Goal: Connect with others: Connect with others

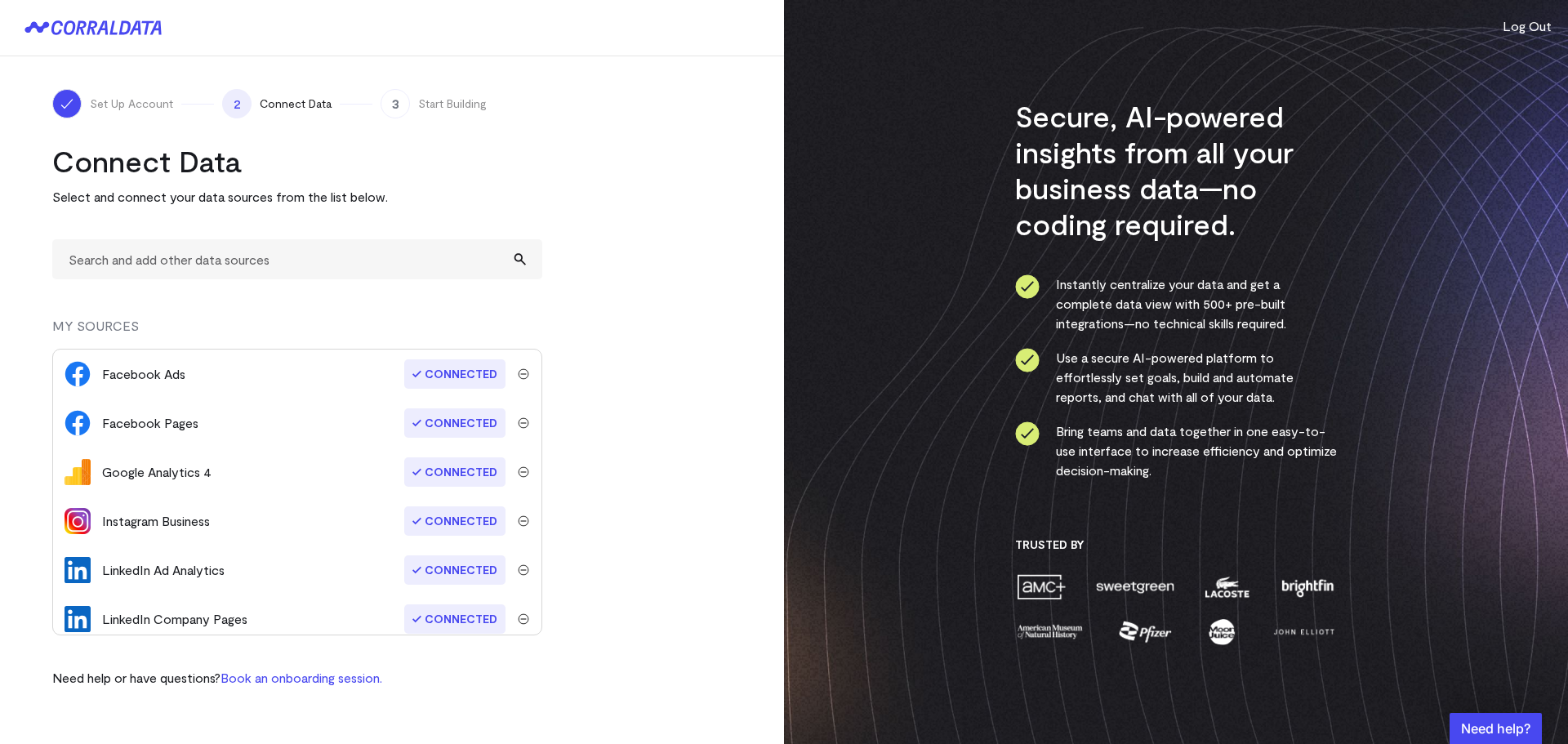
scroll to position [58, 0]
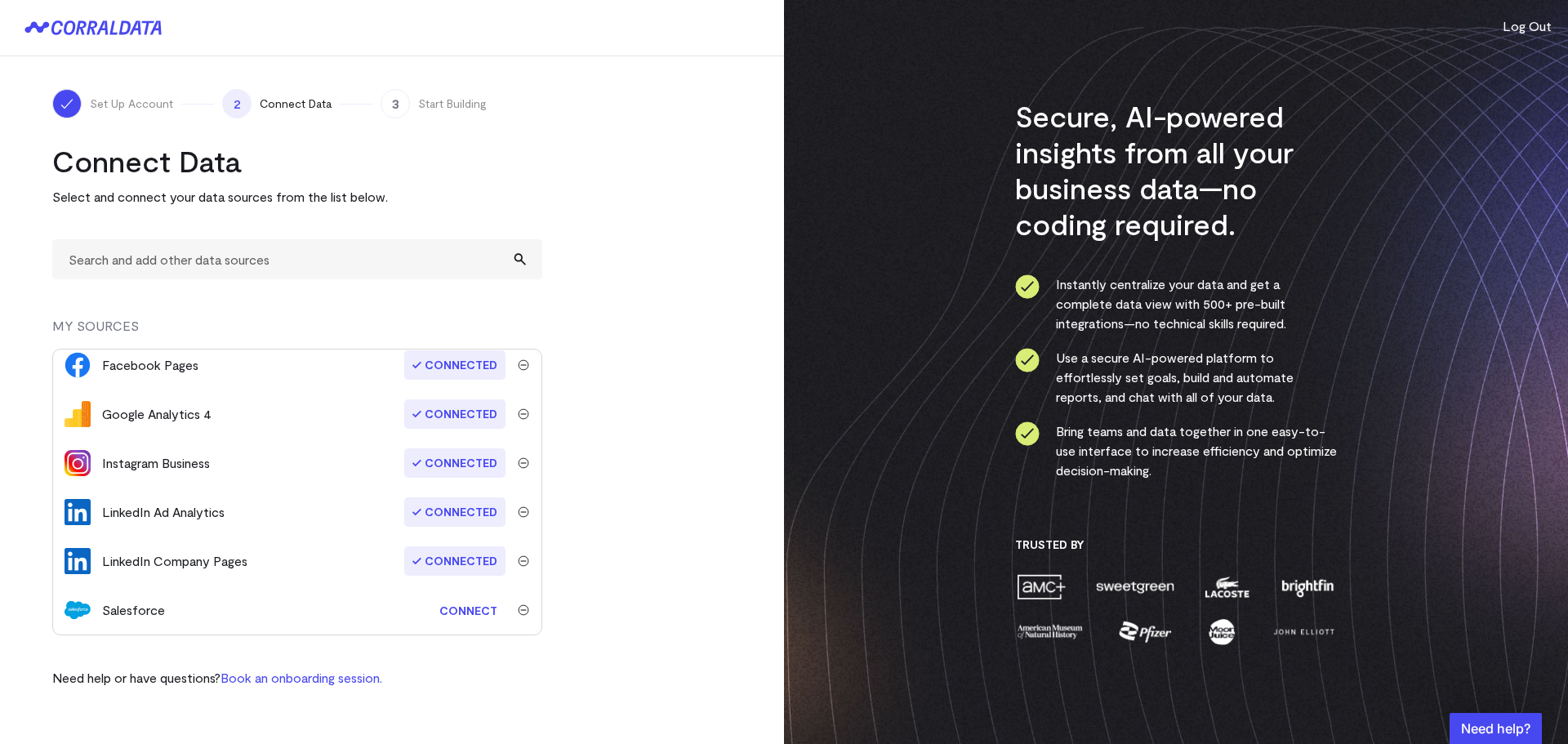
click at [461, 609] on link "Connect" at bounding box center [468, 611] width 74 height 30
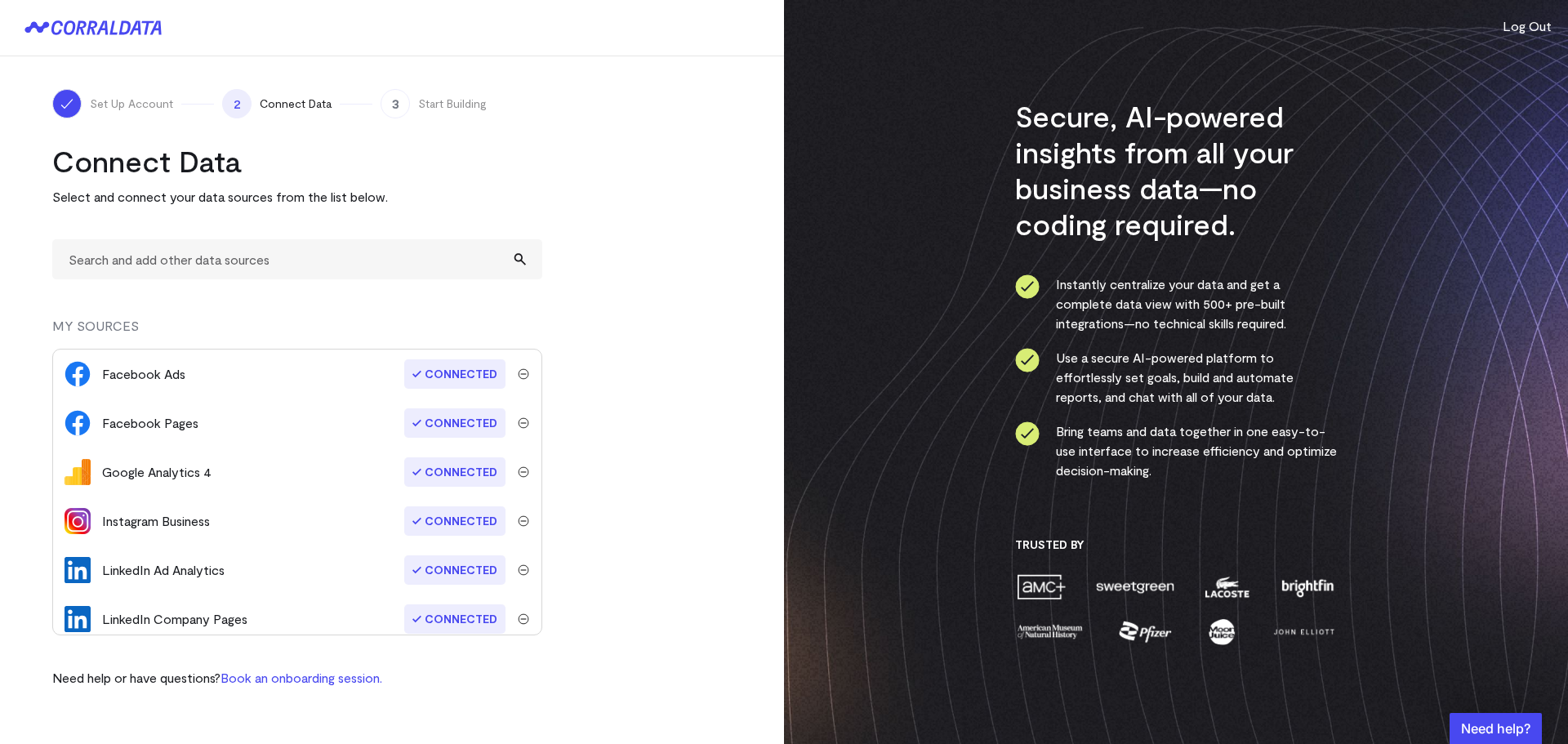
click at [116, 33] on icon at bounding box center [85, 28] width 66 height 15
click at [60, 23] on icon at bounding box center [85, 28] width 66 height 15
click at [44, 26] on icon at bounding box center [43, 27] width 12 height 11
click at [147, 262] on input "text" at bounding box center [298, 259] width 490 height 40
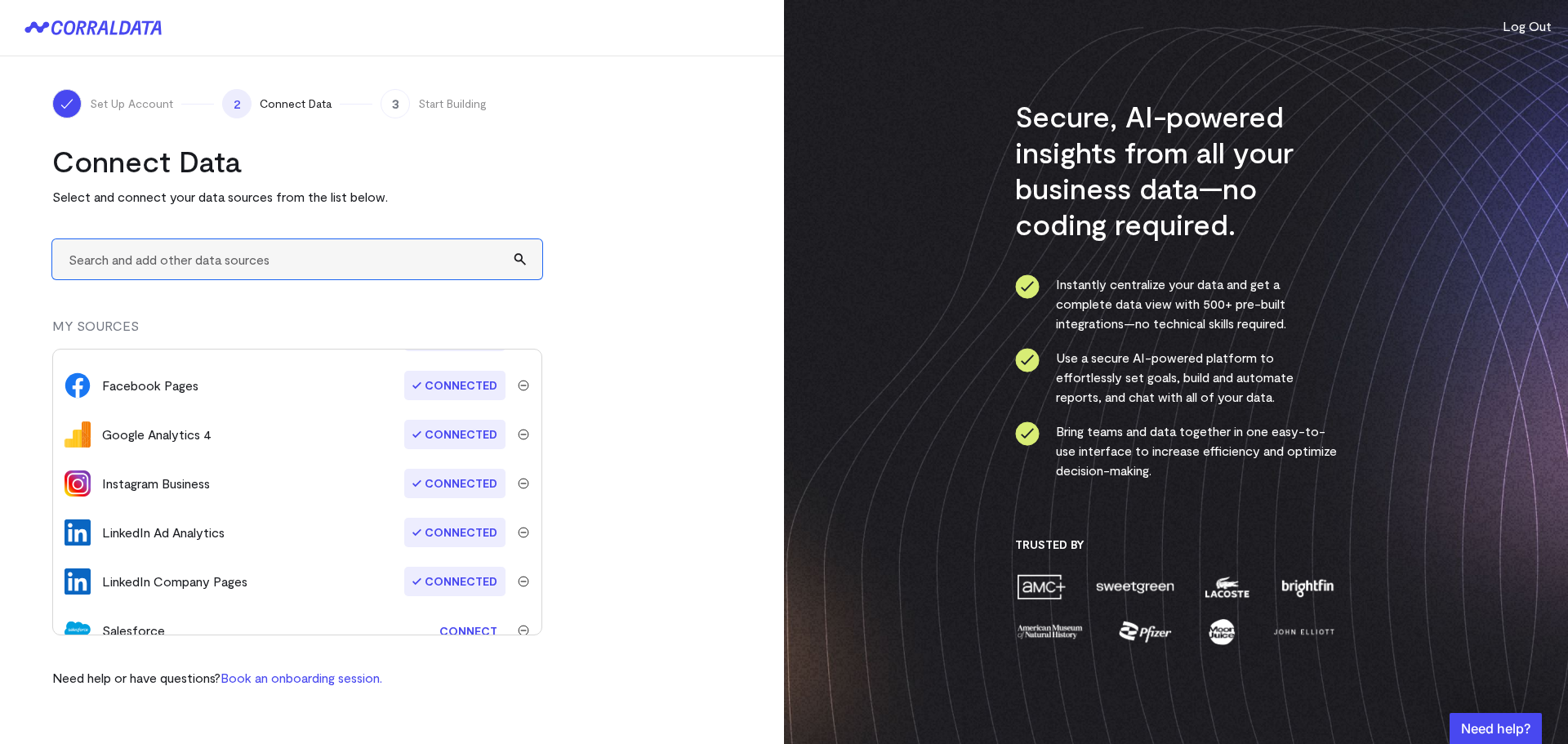
scroll to position [58, 0]
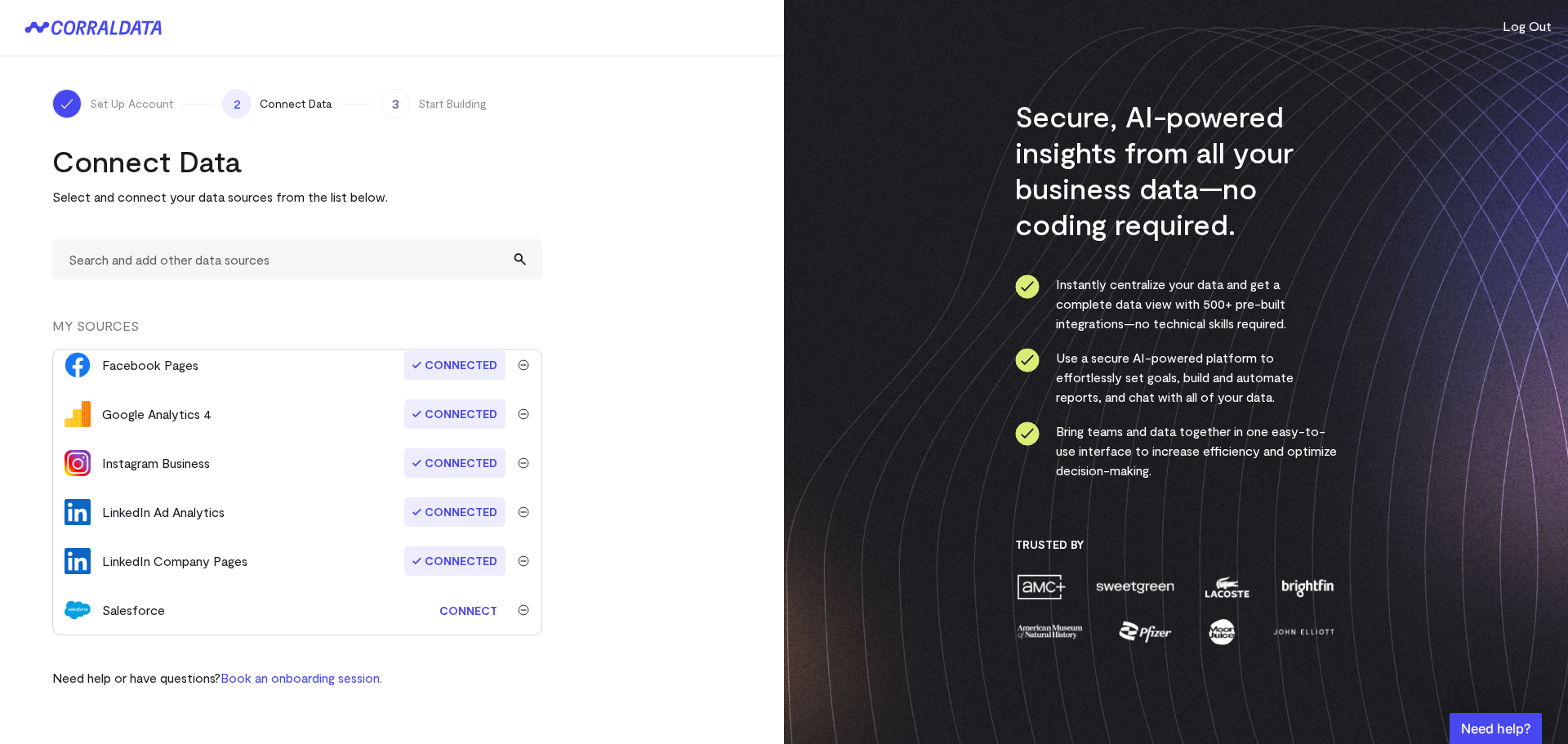
click at [517, 465] on img "submit" at bounding box center [523, 463] width 12 height 12
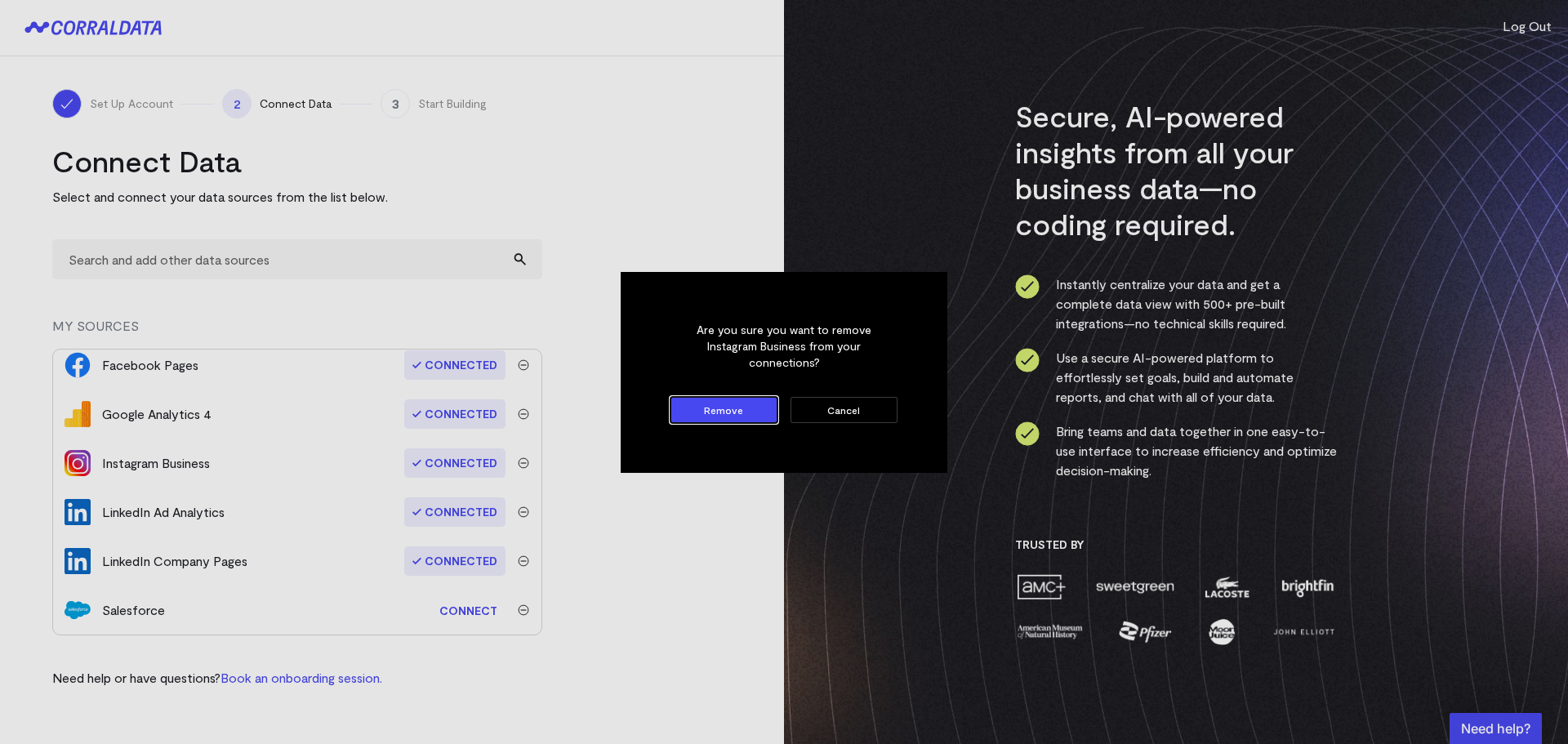
click at [843, 398] on button "Cancel" at bounding box center [844, 410] width 107 height 26
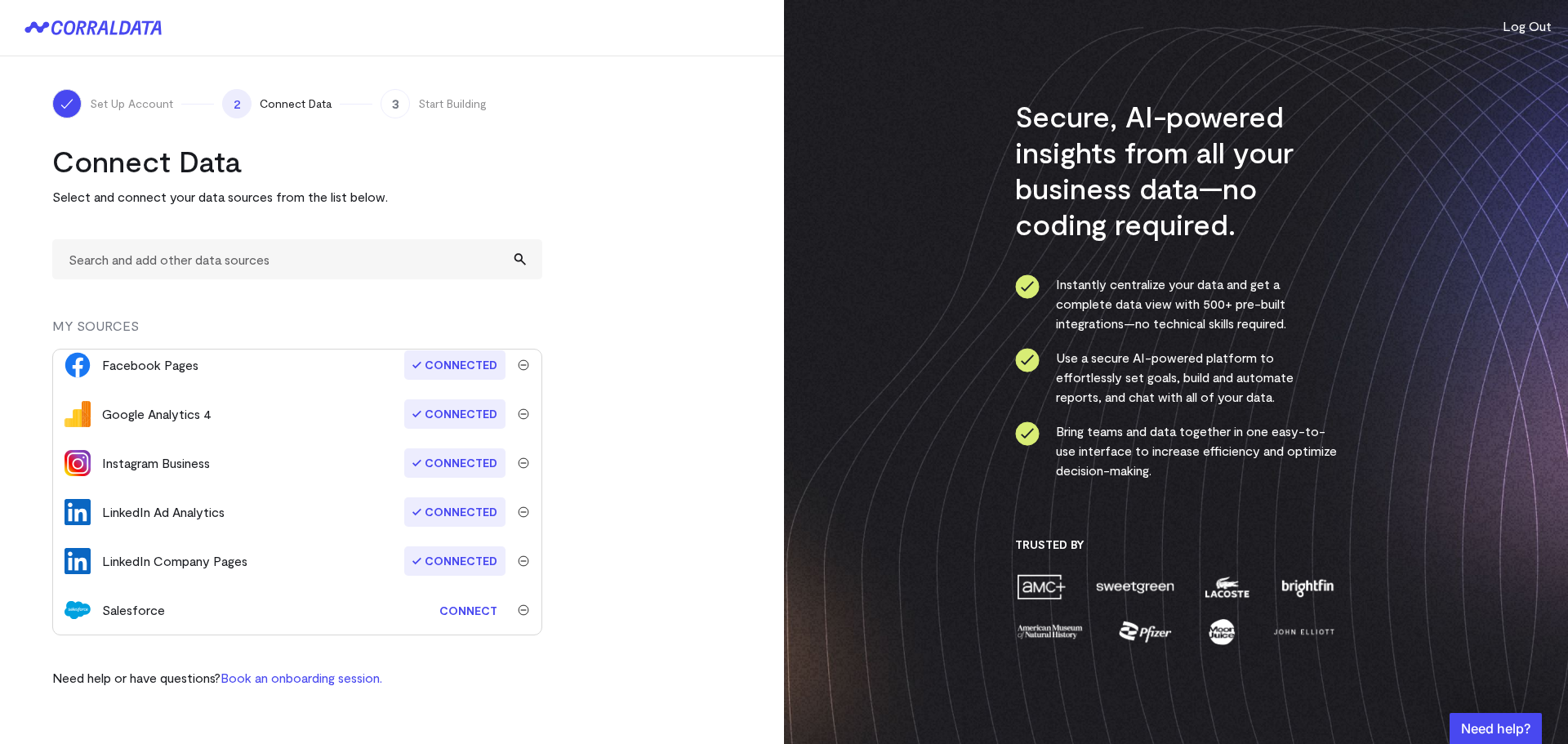
click at [458, 611] on link "Connect" at bounding box center [468, 611] width 74 height 30
